Goal: Task Accomplishment & Management: Use online tool/utility

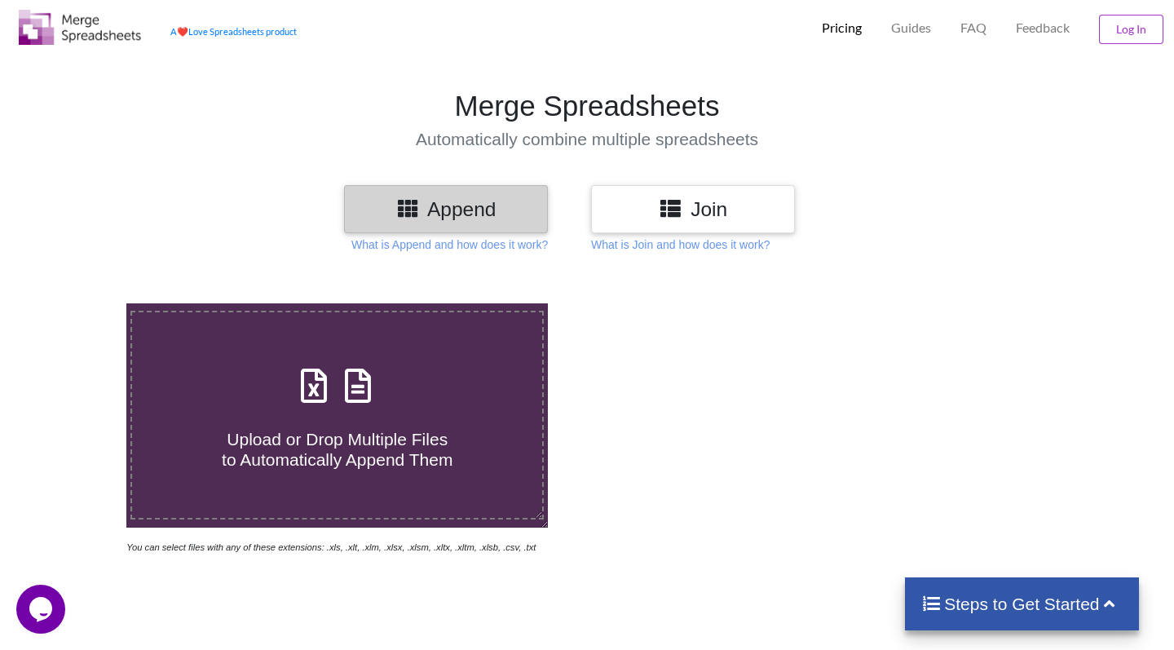
scroll to position [43, 1]
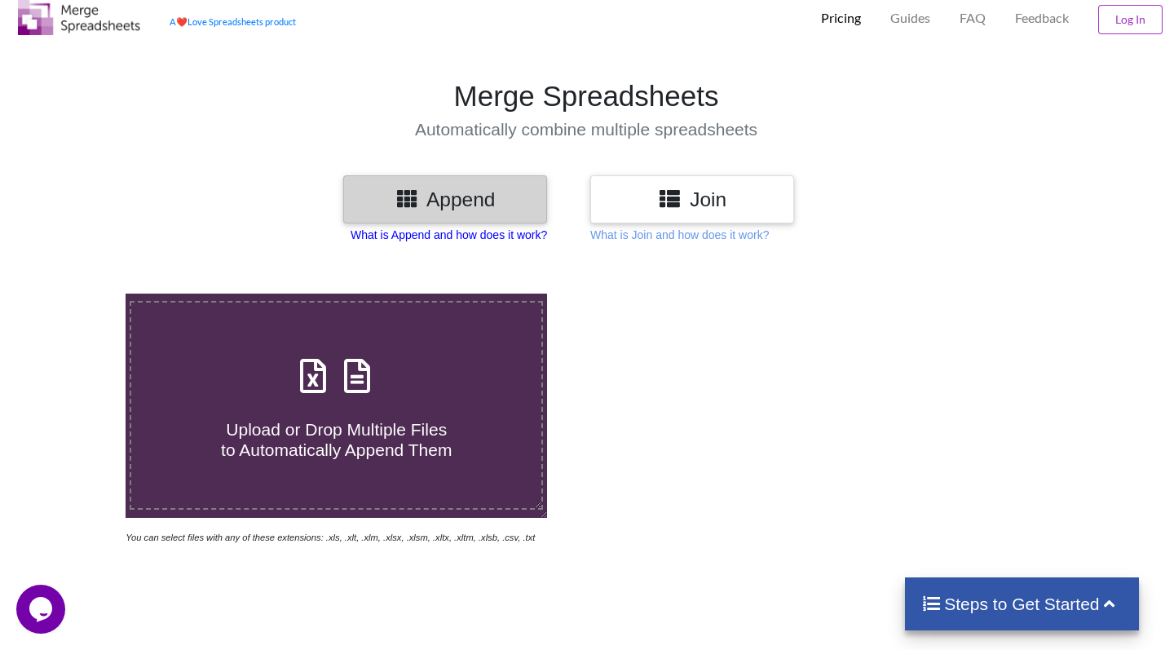
click at [547, 232] on p "What is Append and how does it work?" at bounding box center [448, 235] width 196 height 16
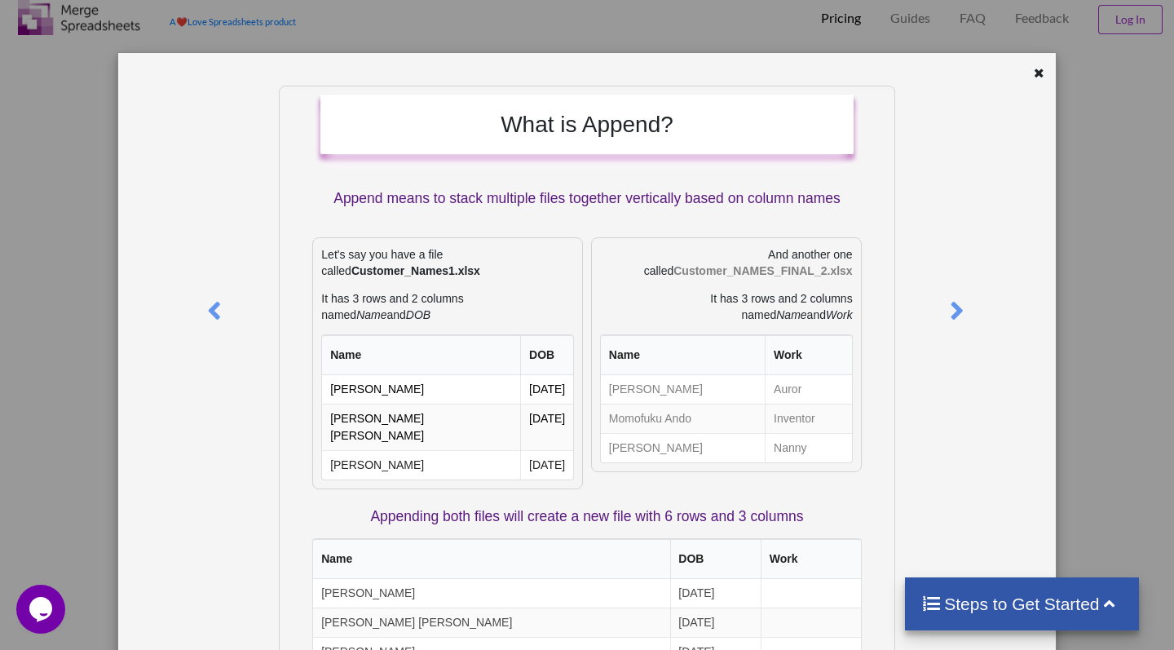
click at [1010, 67] on div at bounding box center [1015, 75] width 78 height 20
click at [1032, 66] on icon at bounding box center [1039, 70] width 14 height 11
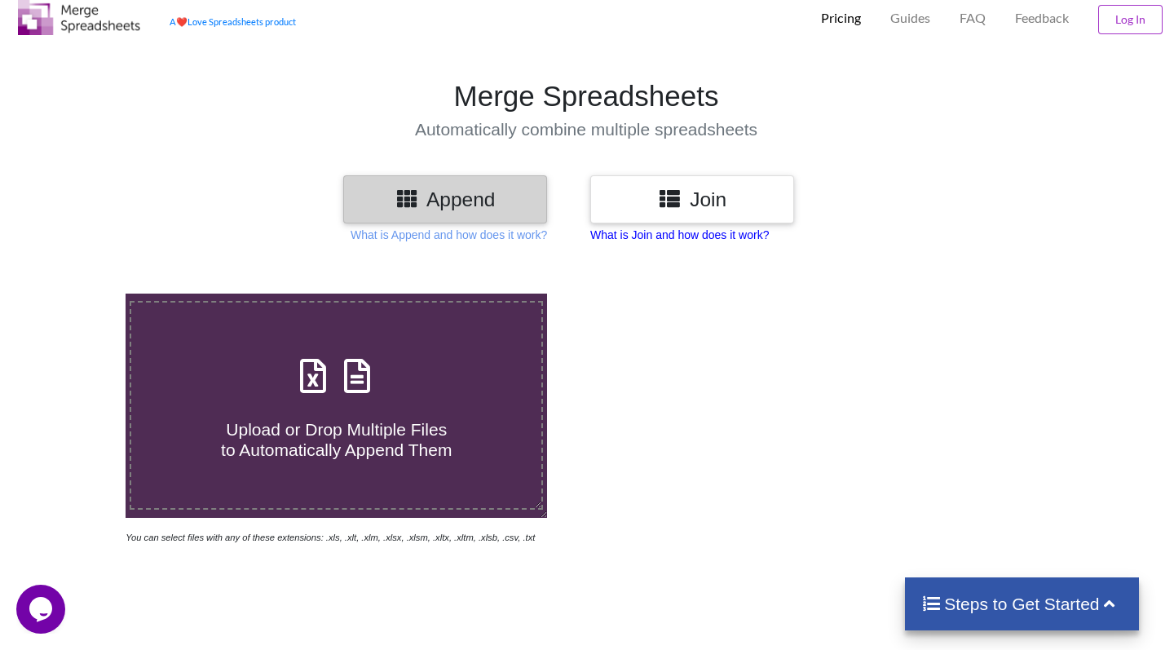
click at [763, 231] on p "What is Join and how does it work?" at bounding box center [679, 235] width 179 height 16
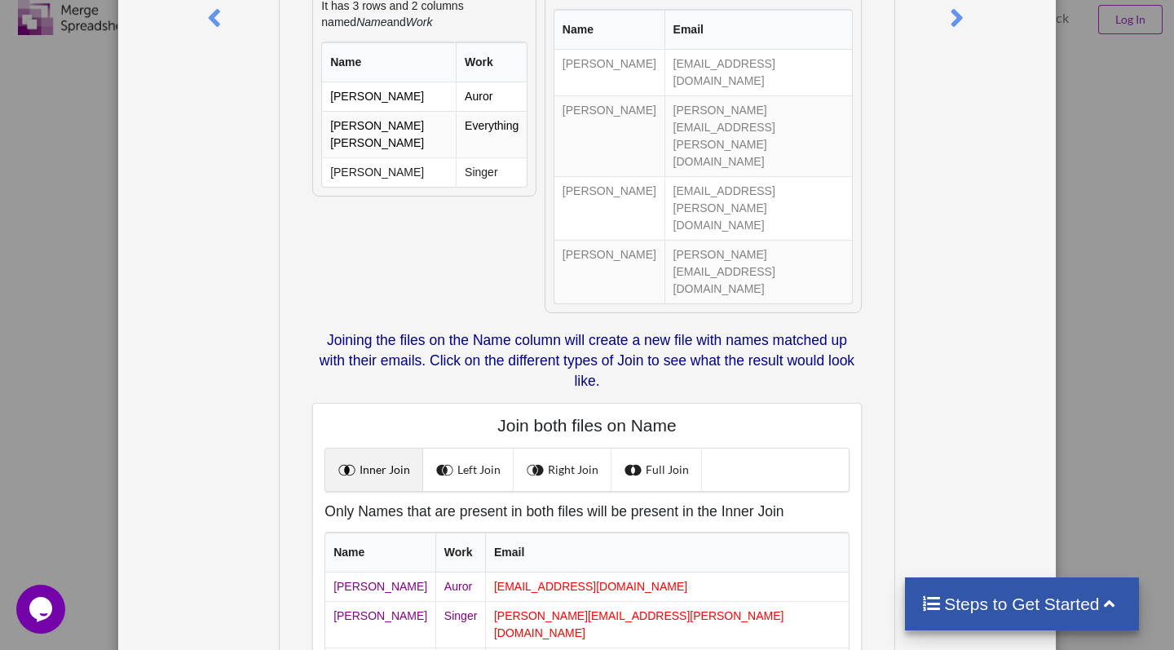
scroll to position [292, 0]
click at [476, 449] on link "Left Join" at bounding box center [468, 470] width 90 height 42
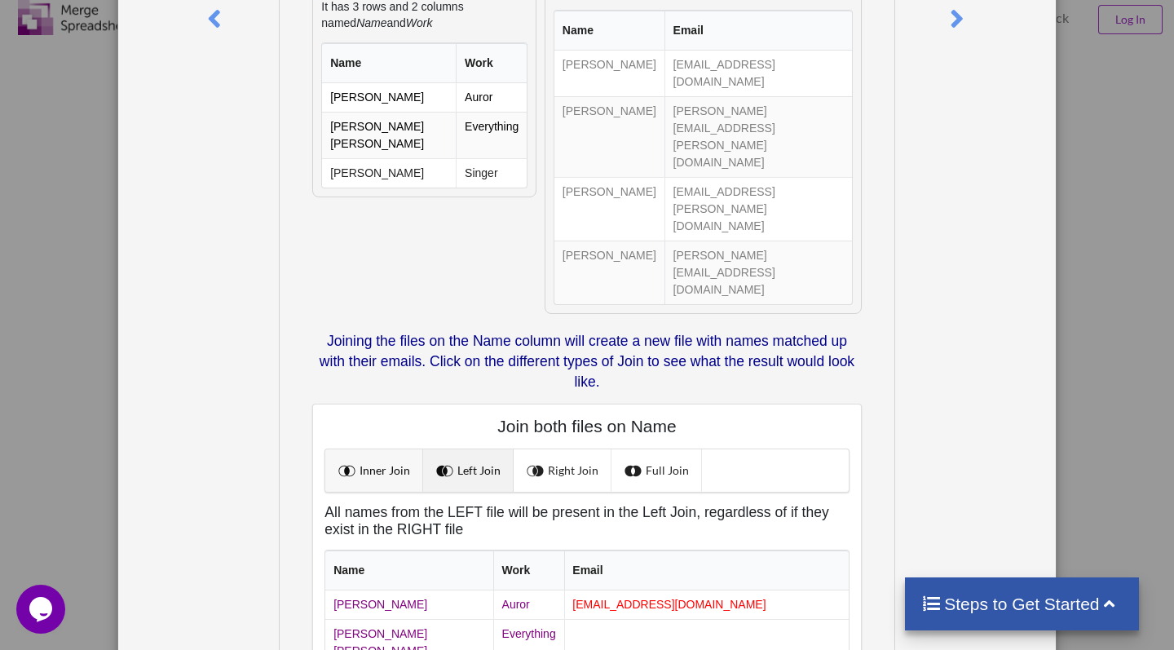
click at [402, 449] on link "Inner Join" at bounding box center [374, 470] width 98 height 42
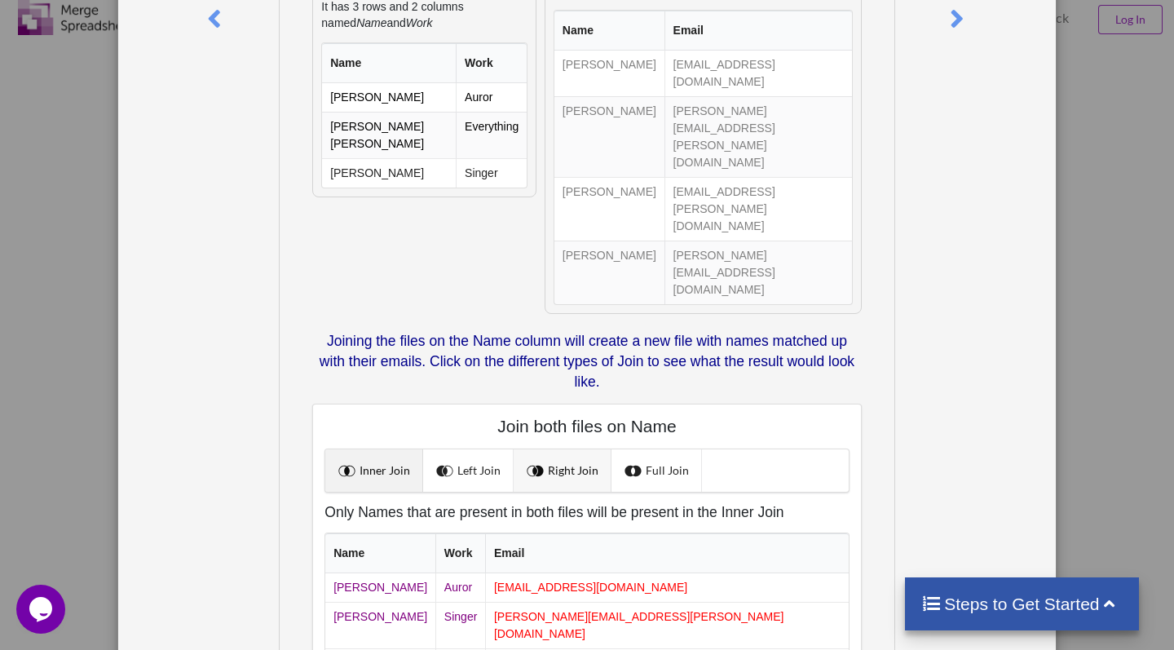
click at [580, 449] on link "Right Join" at bounding box center [563, 470] width 98 height 42
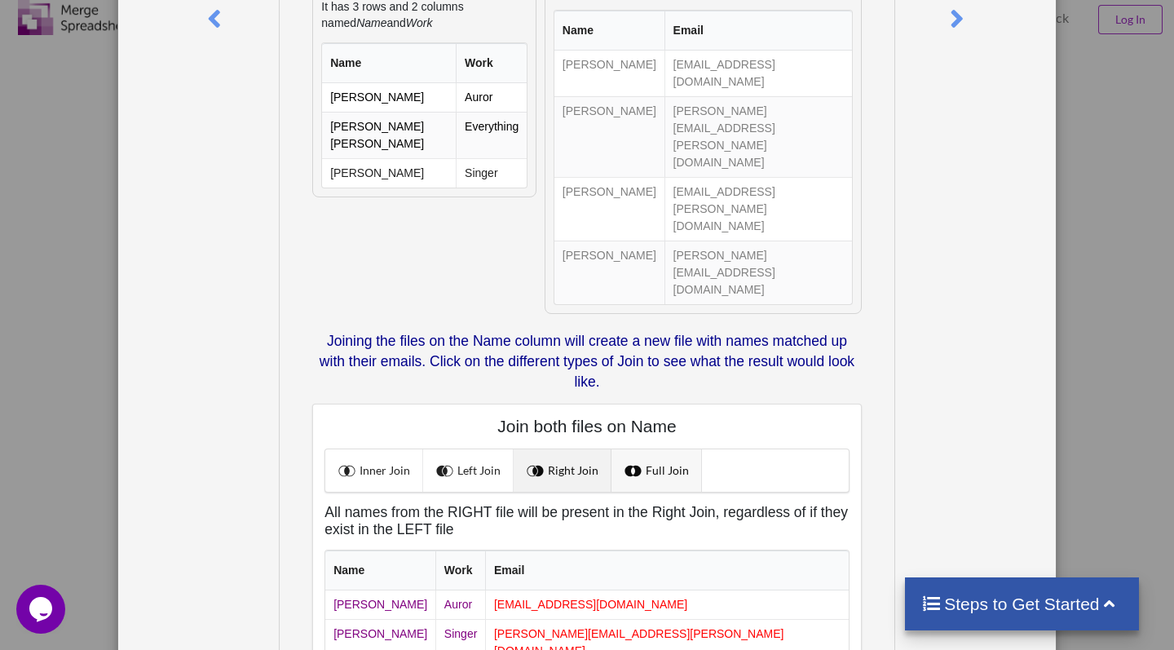
click at [665, 449] on link "Full Join" at bounding box center [656, 470] width 90 height 42
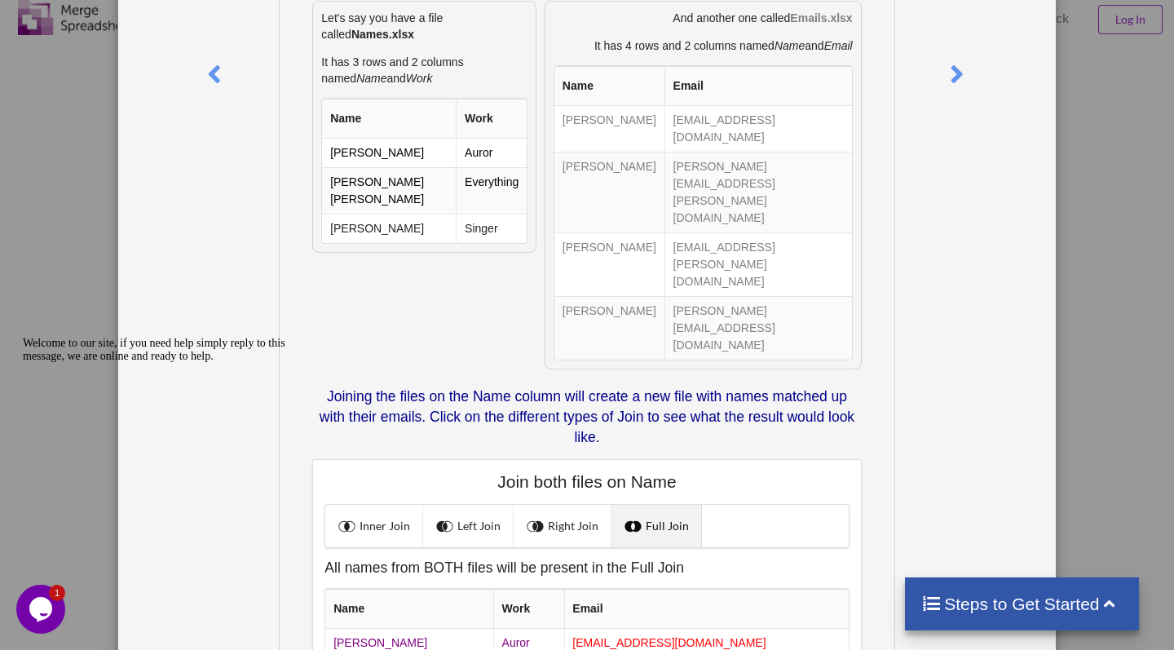
scroll to position [231, 0]
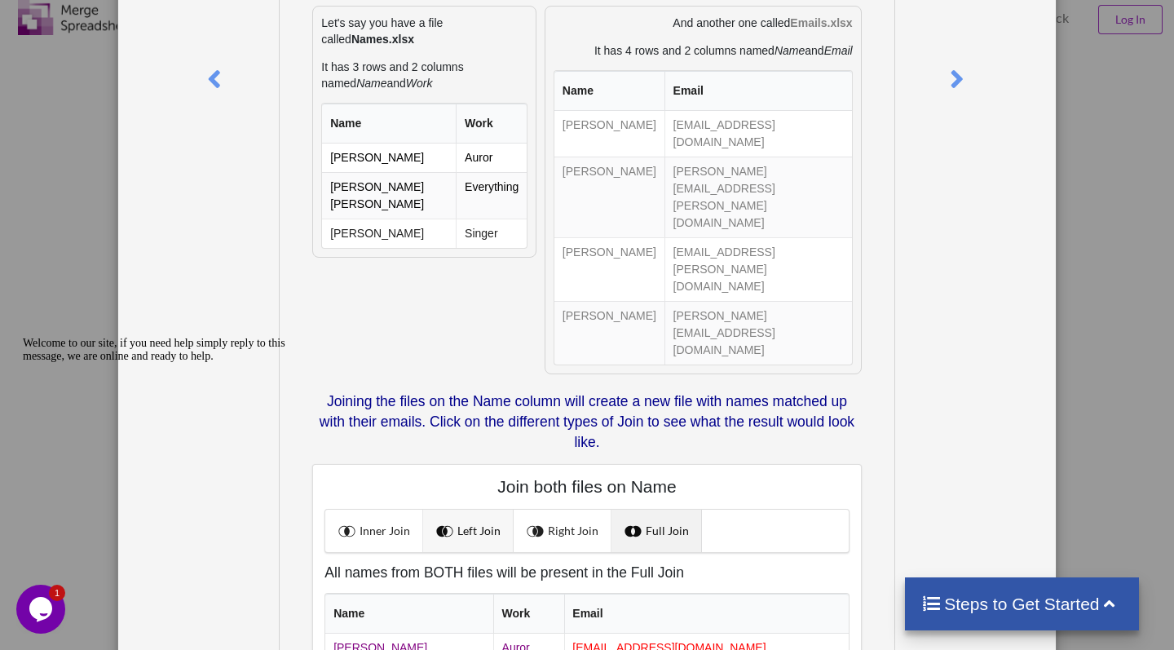
click at [496, 509] on link "Left Join" at bounding box center [468, 530] width 90 height 42
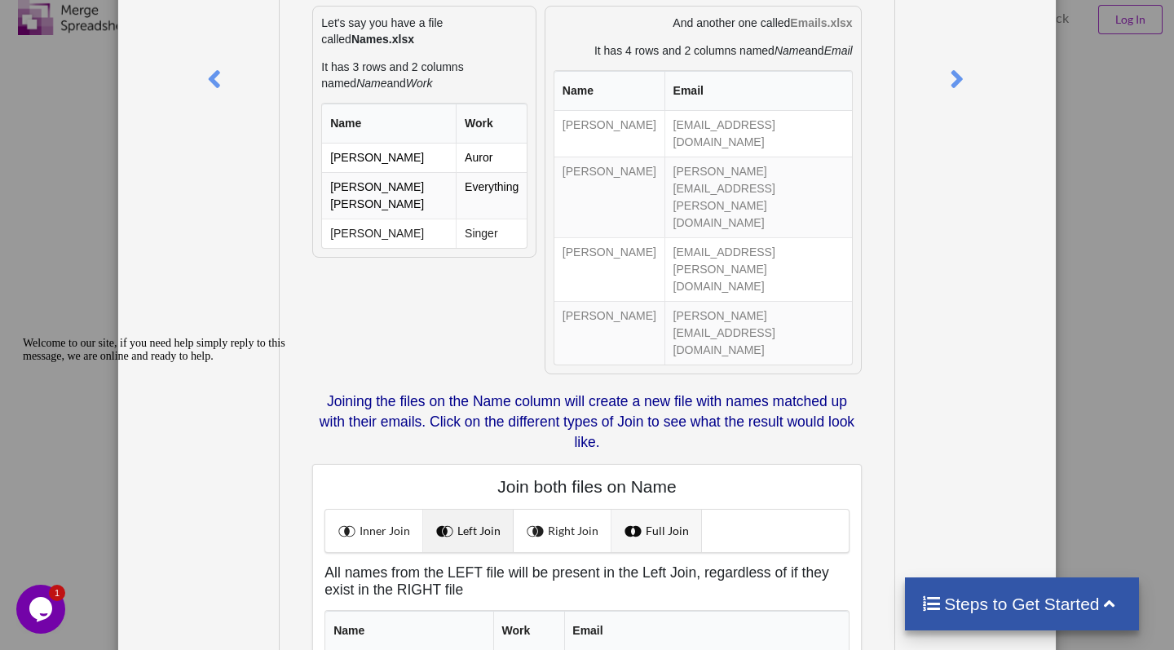
click at [648, 509] on link "Full Join" at bounding box center [656, 530] width 90 height 42
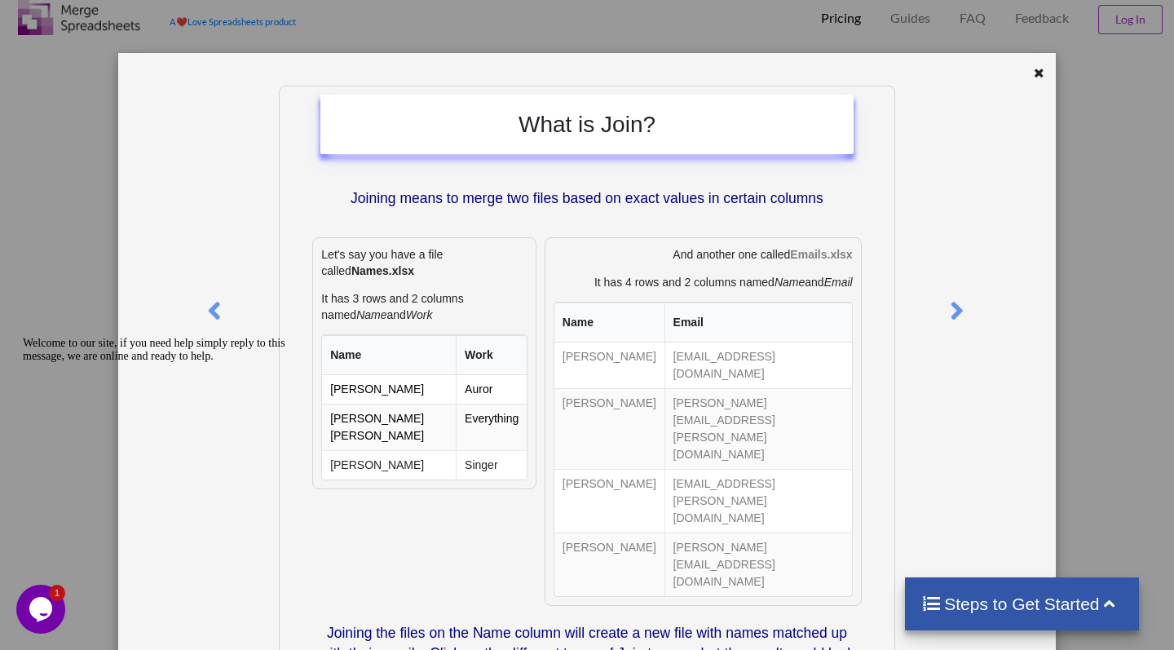
scroll to position [0, 0]
click at [1032, 68] on icon at bounding box center [1039, 70] width 14 height 11
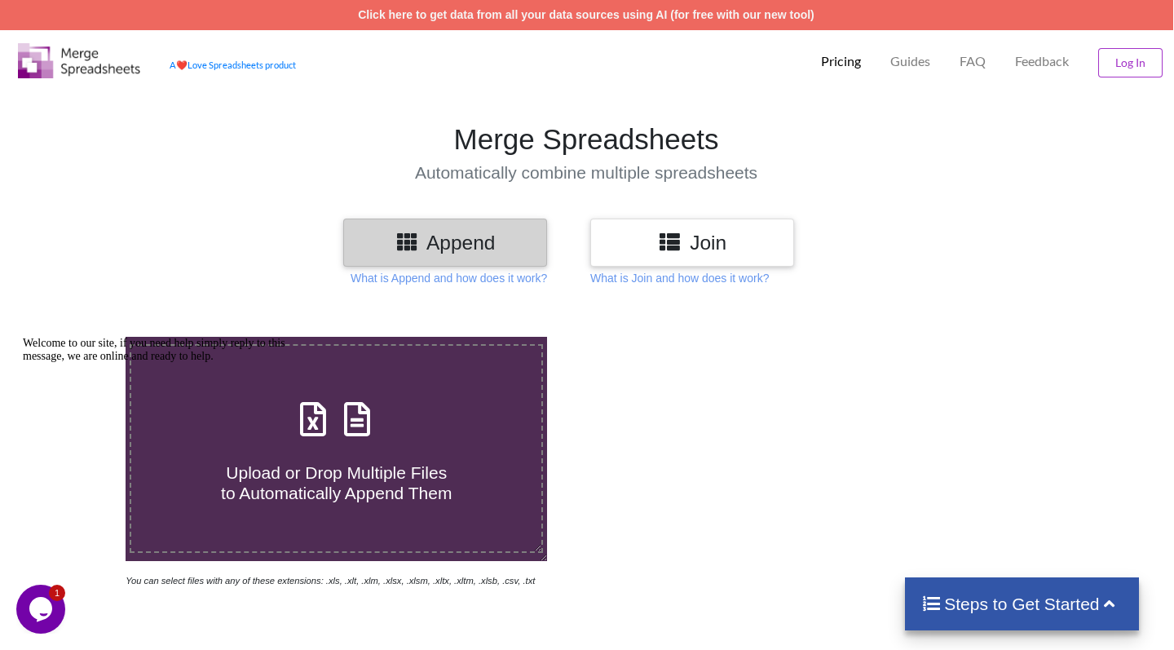
scroll to position [24, 1]
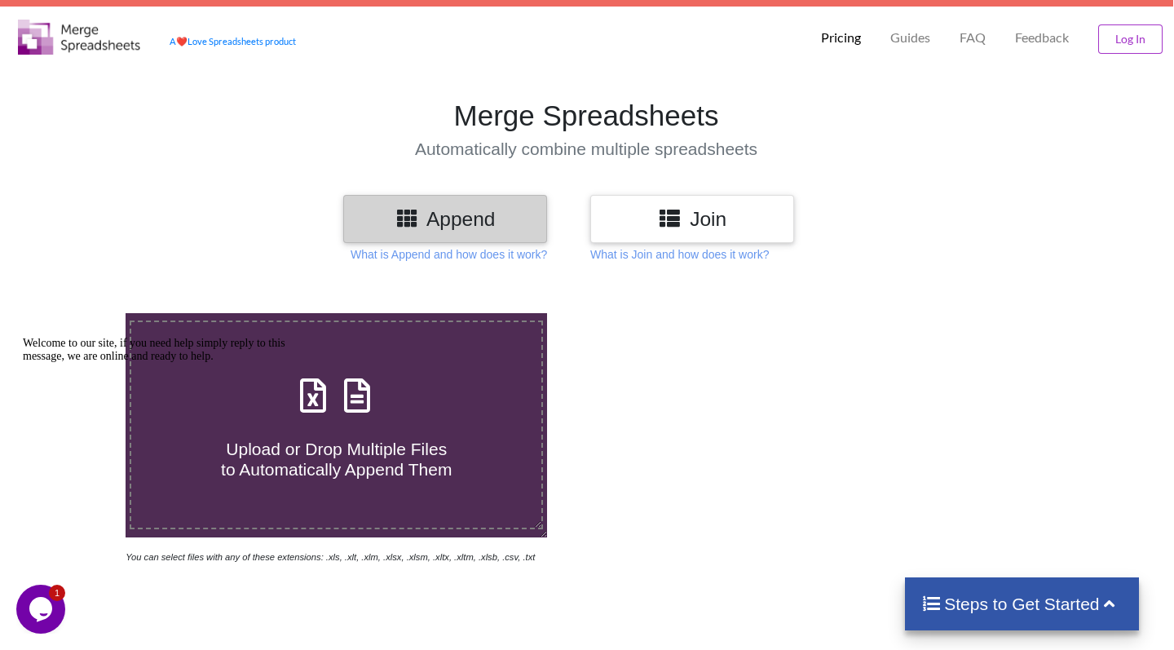
click at [669, 227] on icon at bounding box center [670, 217] width 24 height 20
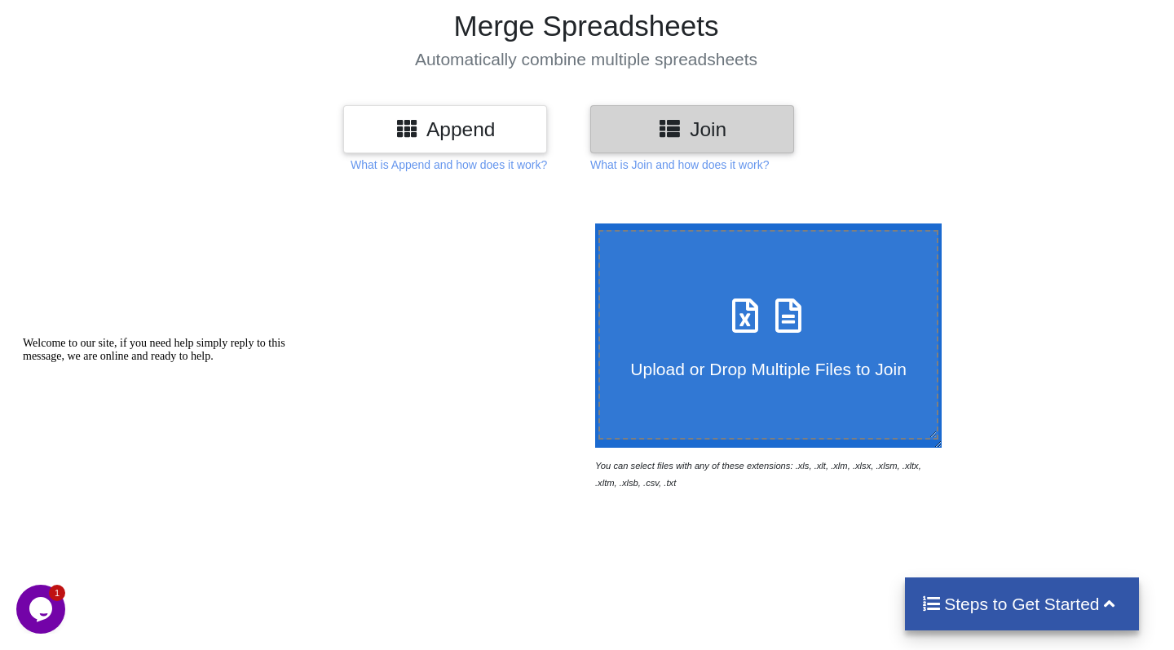
scroll to position [131, 1]
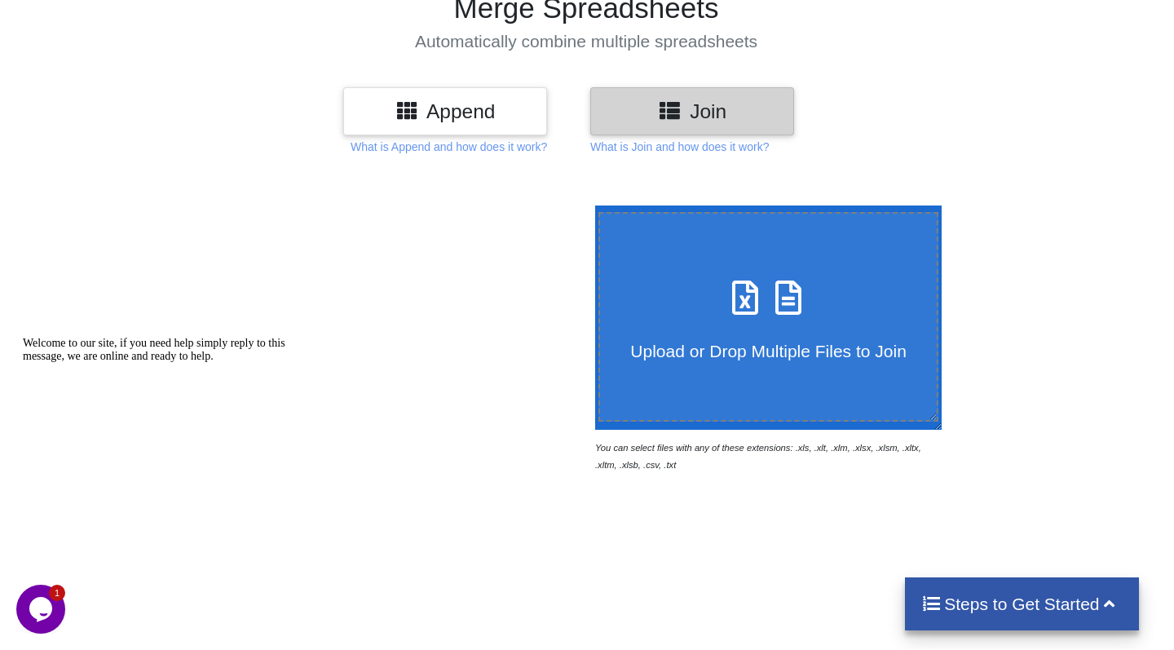
click at [694, 303] on div "Upload or Drop Multiple Files to Join" at bounding box center [768, 316] width 337 height 89
click at [591, 205] on input "Upload or Drop Multiple Files to Join" at bounding box center [591, 205] width 0 height 0
type input "C:\fakepath\[DATE] bronx.csv"
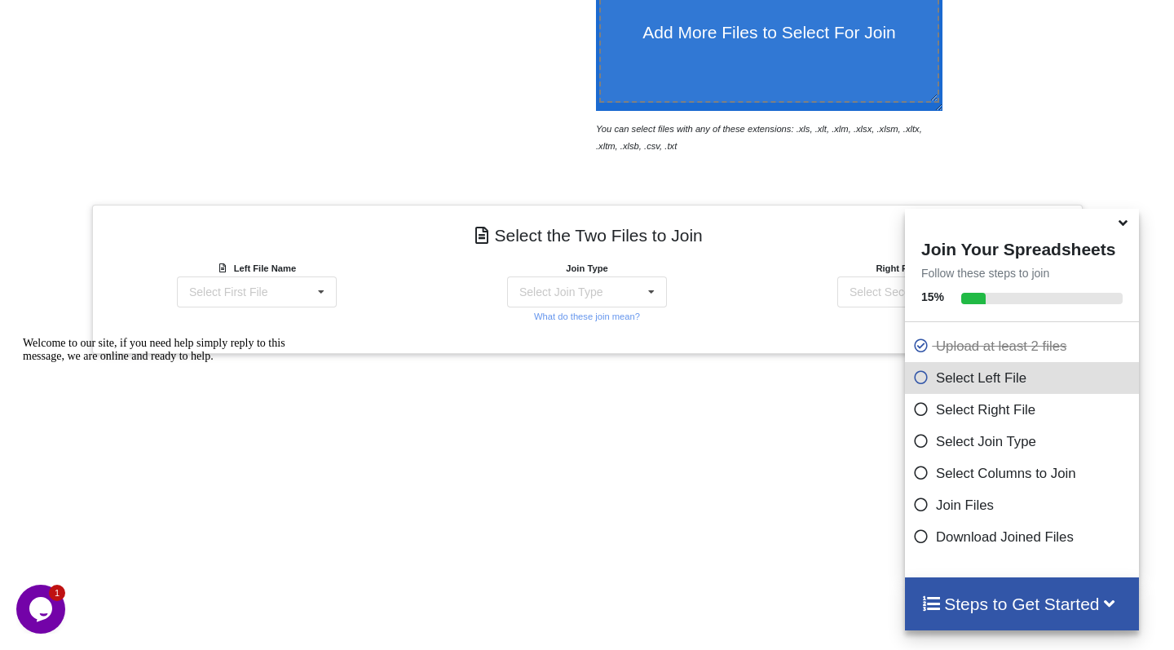
scroll to position [588, 0]
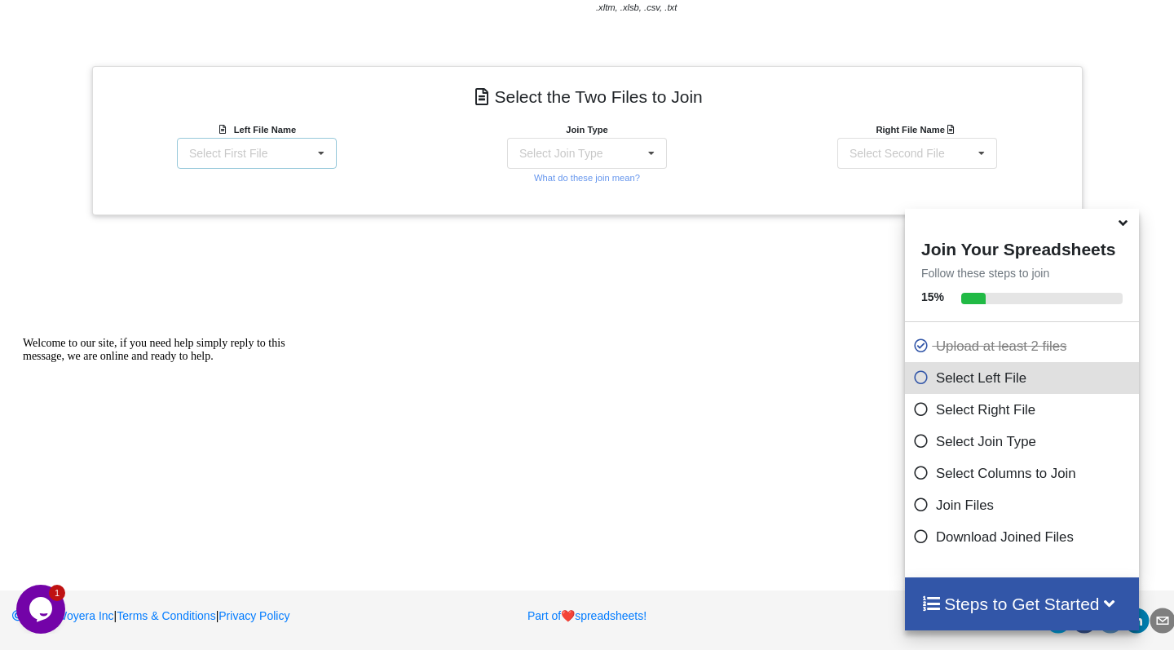
click at [315, 147] on icon at bounding box center [321, 154] width 24 height 30
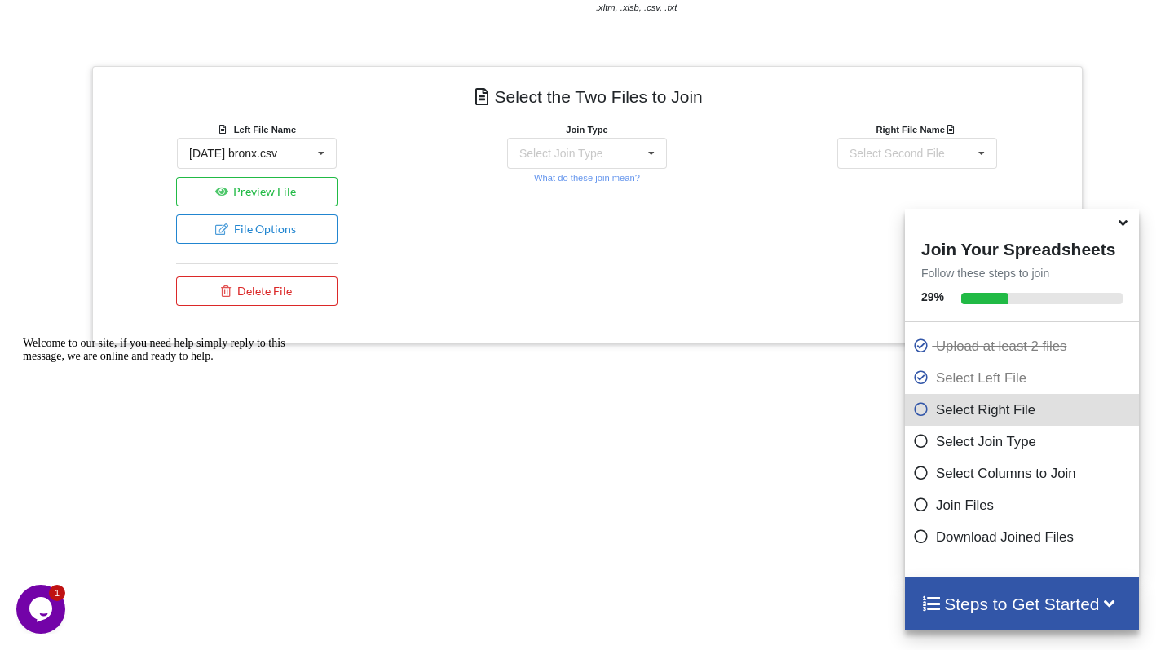
click at [570, 195] on div "Select the Two Files to Join Left File Name [DATE] bronx.csv [DATE] bronx.csv […" at bounding box center [587, 204] width 990 height 277
click at [313, 150] on icon at bounding box center [321, 154] width 24 height 30
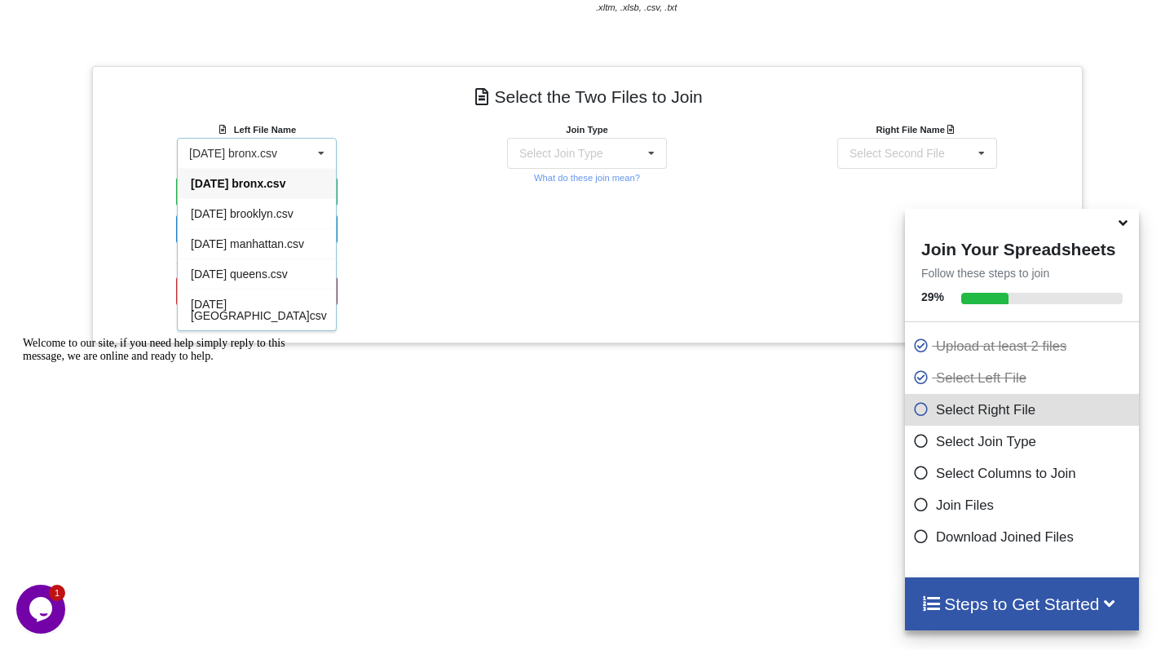
click at [309, 183] on div "[DATE] bronx.csv" at bounding box center [257, 183] width 158 height 30
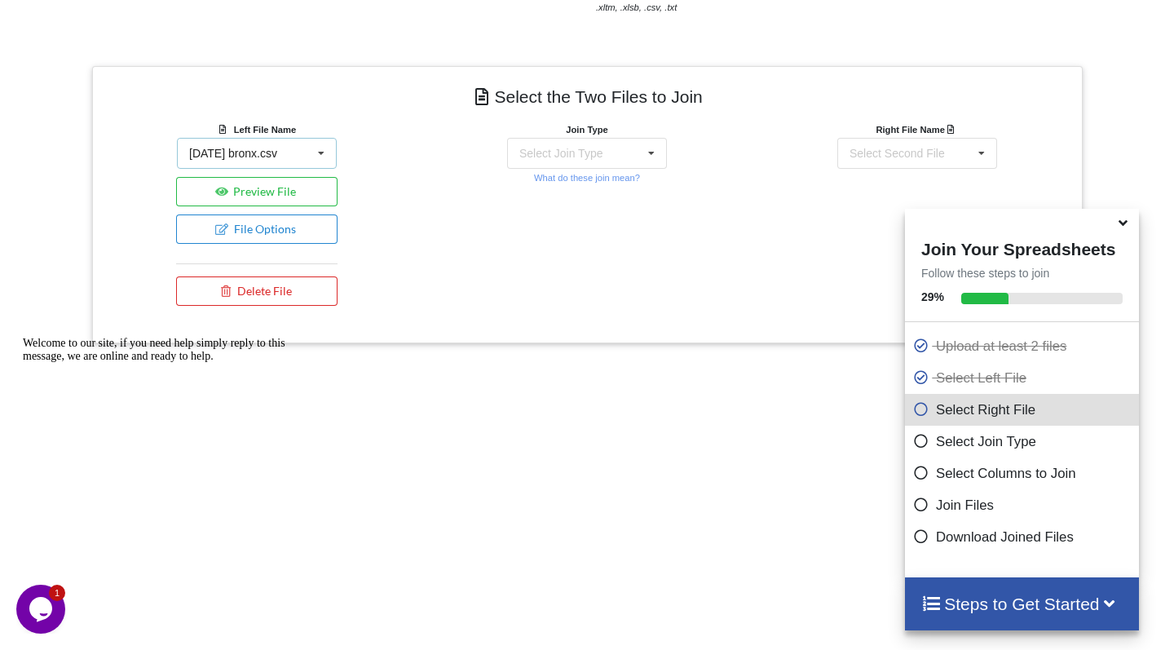
click at [309, 159] on icon at bounding box center [321, 154] width 24 height 30
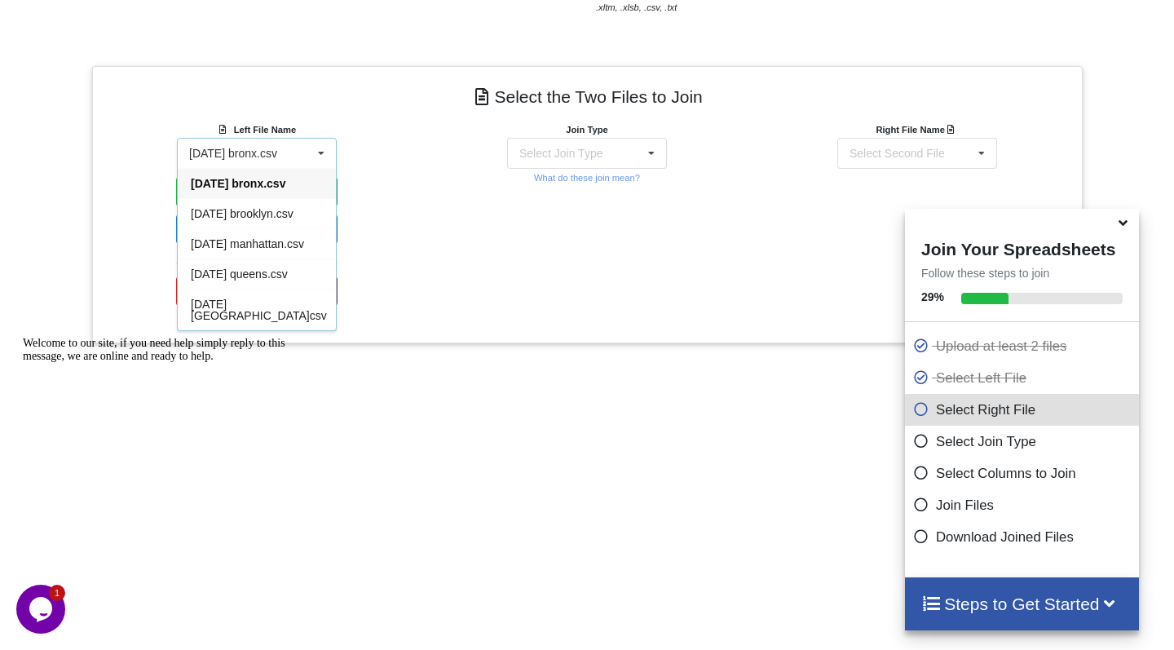
click at [309, 189] on div "[DATE] bronx.csv" at bounding box center [257, 183] width 158 height 30
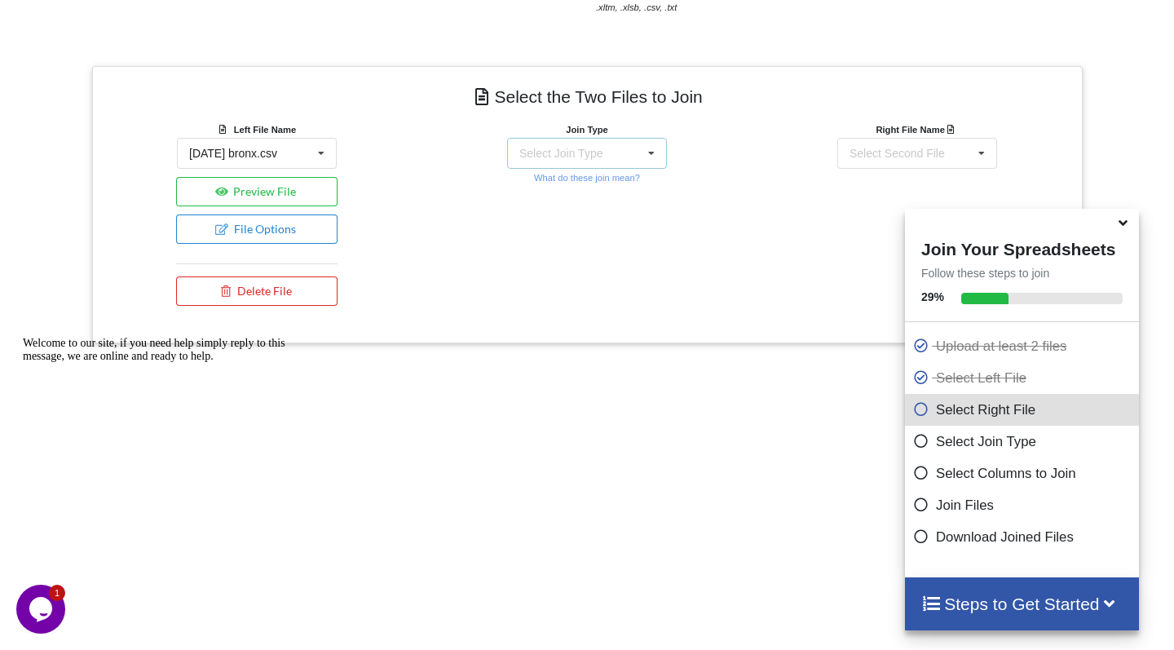
click at [552, 167] on div "Select Join Type INNER JOIN LEFT JOIN RIGHT JOIN FULL JOIN" at bounding box center [587, 153] width 160 height 31
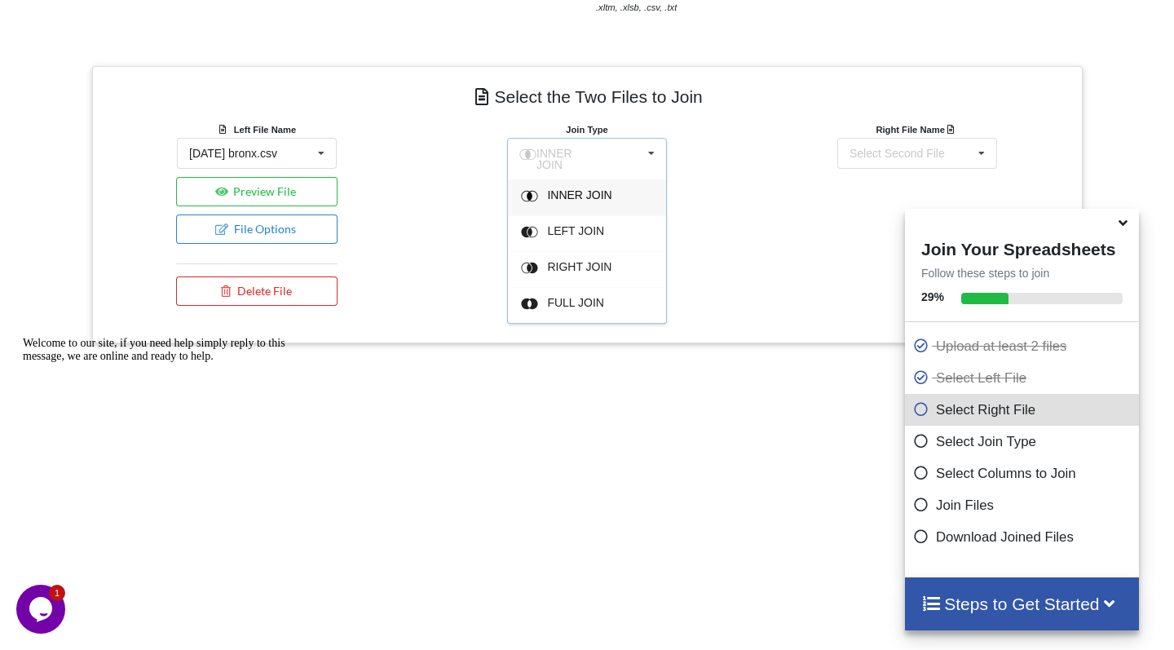
click at [591, 189] on span "INNER JOIN" at bounding box center [579, 194] width 64 height 13
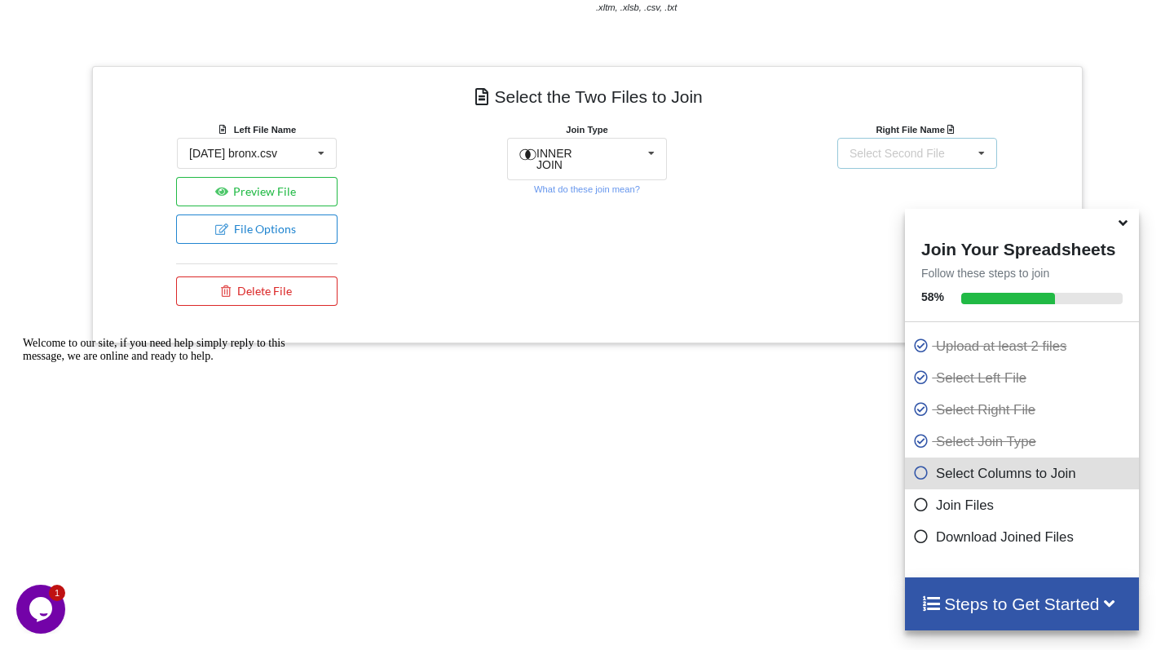
click at [857, 161] on div "Select Second File [DATE] bronx.csv [DATE] [GEOGRAPHIC_DATA]csv [DATE] [GEOGRAP…" at bounding box center [917, 153] width 160 height 31
click at [1124, 227] on icon at bounding box center [1123, 220] width 17 height 15
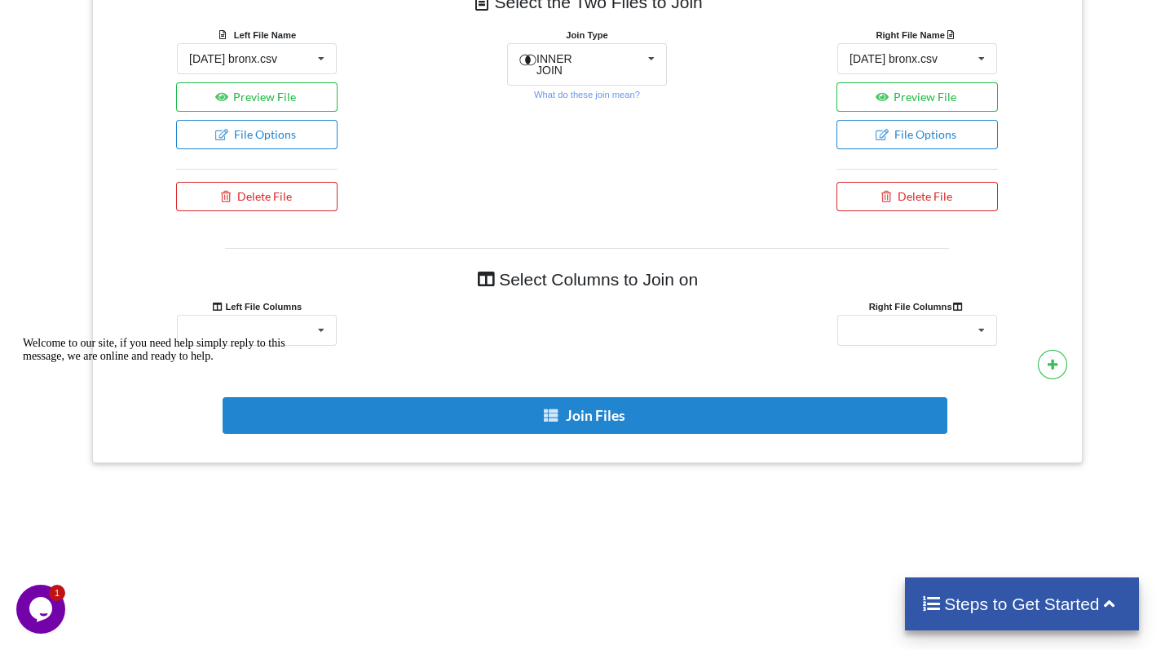
scroll to position [680, 0]
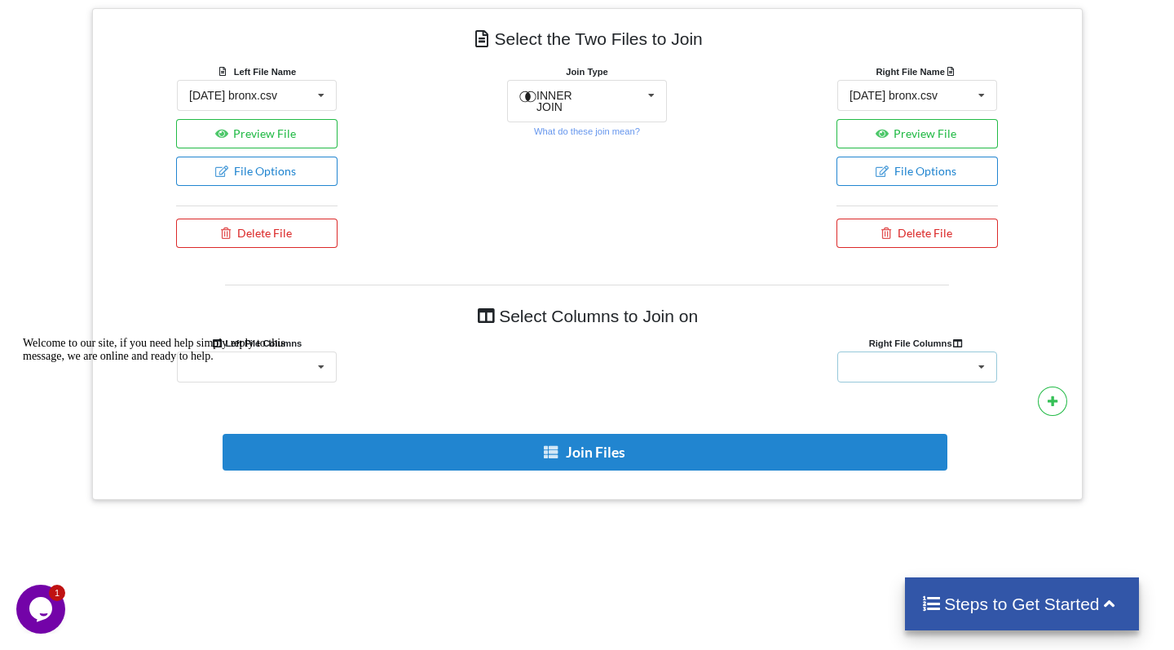
click at [920, 359] on div "user_count first_name last_name user_email user_address1 user_address2 user_cit…" at bounding box center [917, 366] width 160 height 31
click at [861, 320] on h4 "Select Columns to Join on" at bounding box center [587, 316] width 725 height 37
click at [267, 363] on div "Welcome to our site, if you need help simply reply to this message, we are onli…" at bounding box center [169, 350] width 293 height 26
